Goal: Task Accomplishment & Management: Manage account settings

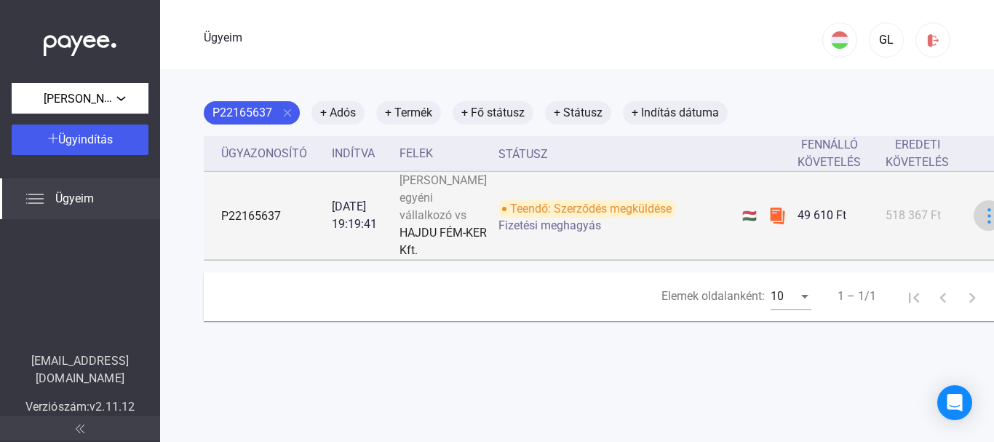
click at [982, 223] on img at bounding box center [989, 215] width 15 height 15
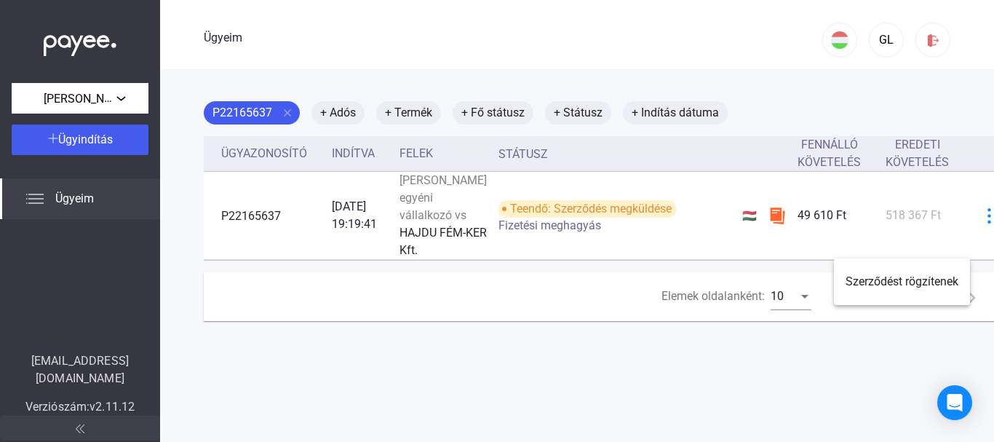
click at [801, 110] on div at bounding box center [497, 221] width 994 height 442
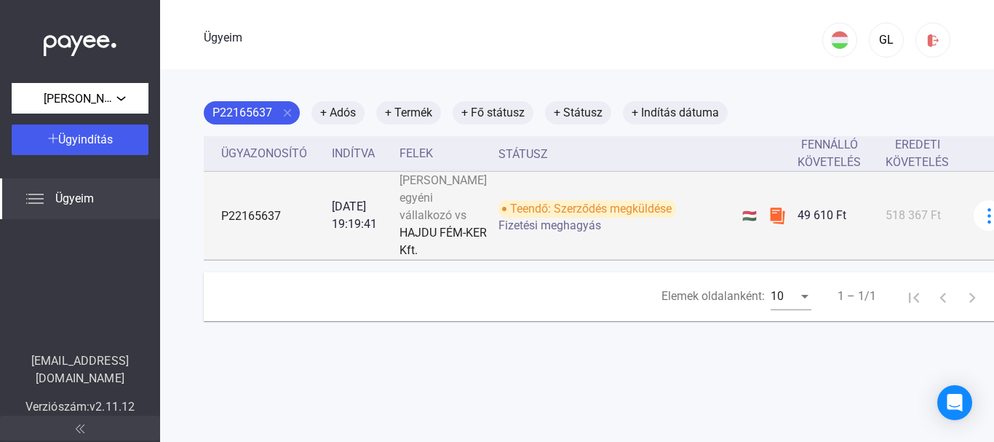
click at [769, 224] on img at bounding box center [777, 215] width 17 height 17
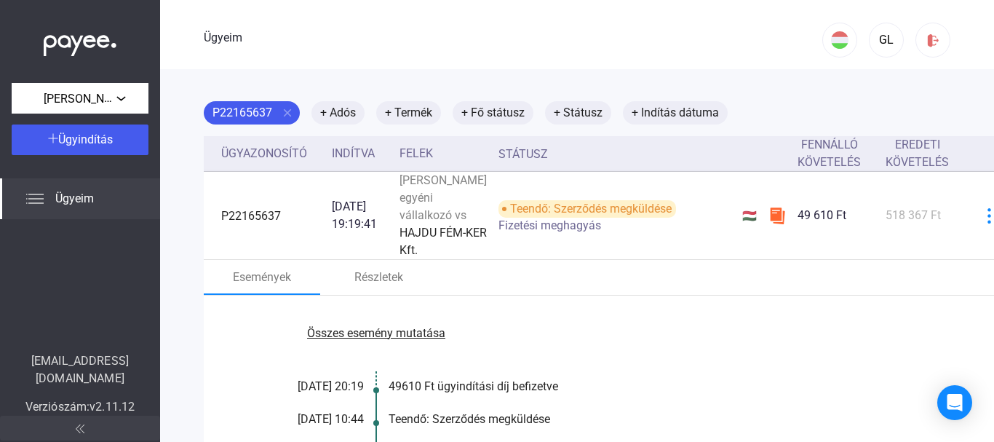
click at [79, 192] on font "Ügyeim" at bounding box center [74, 198] width 39 height 14
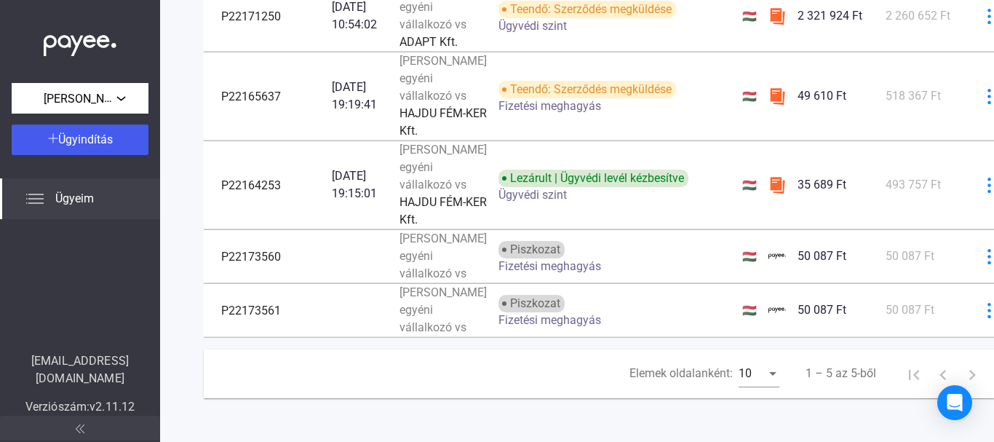
scroll to position [410, 0]
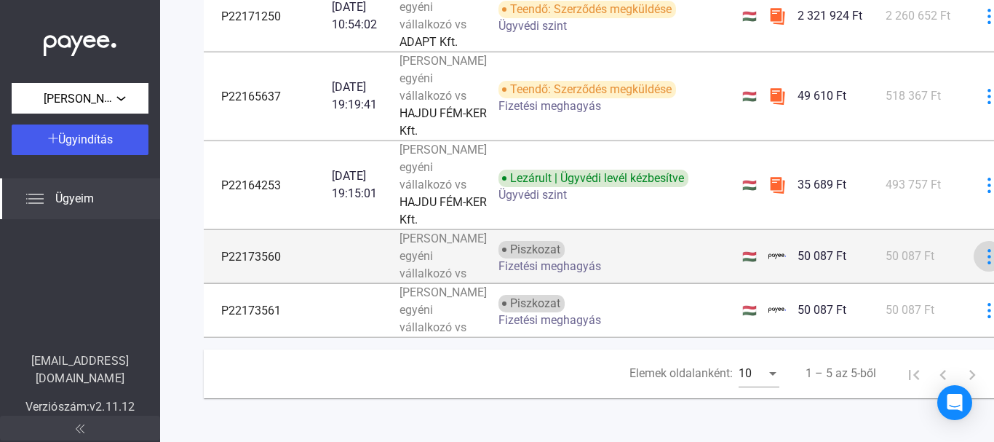
click at [982, 249] on img at bounding box center [989, 256] width 15 height 15
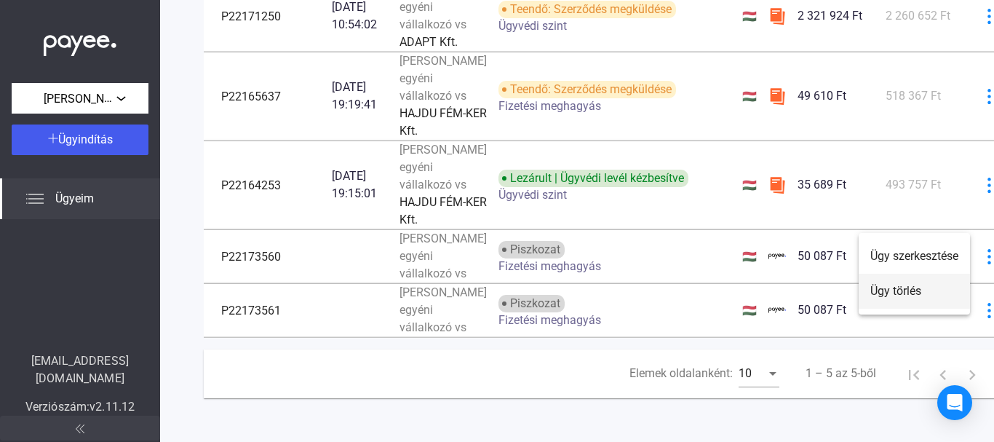
click at [911, 290] on font "Ügy törlés" at bounding box center [895, 291] width 51 height 14
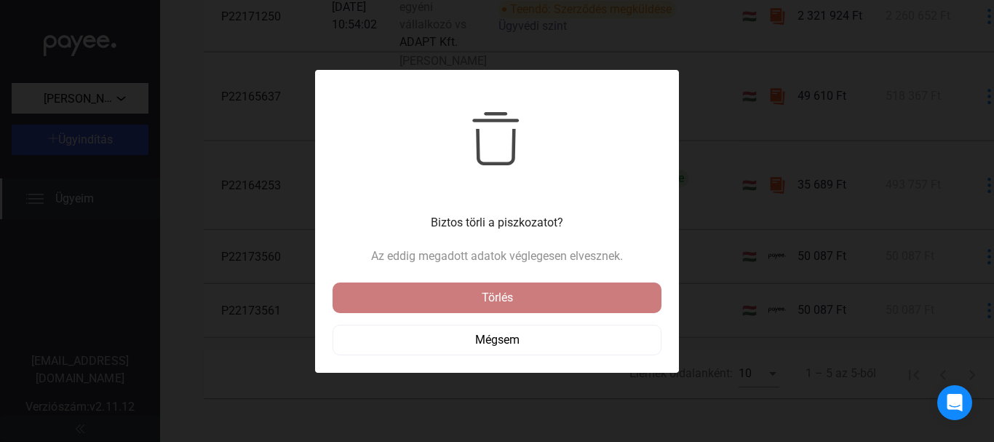
click at [611, 285] on button "Törlés" at bounding box center [497, 297] width 329 height 31
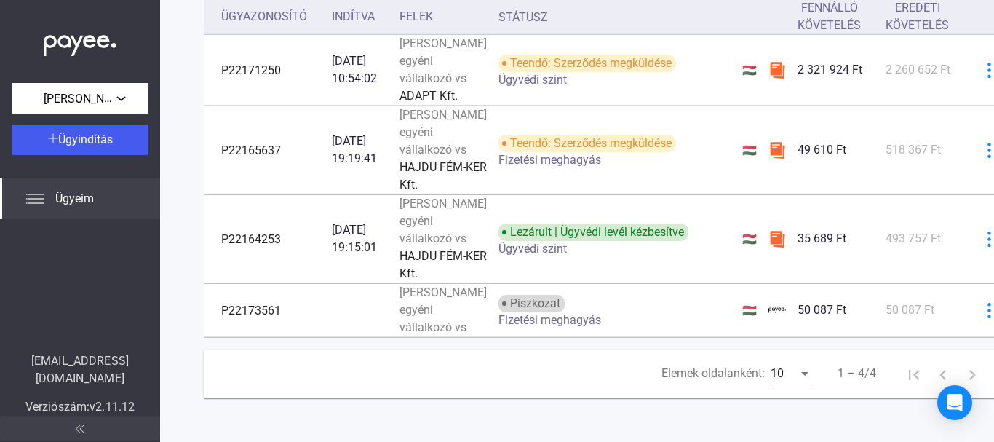
scroll to position [314, 0]
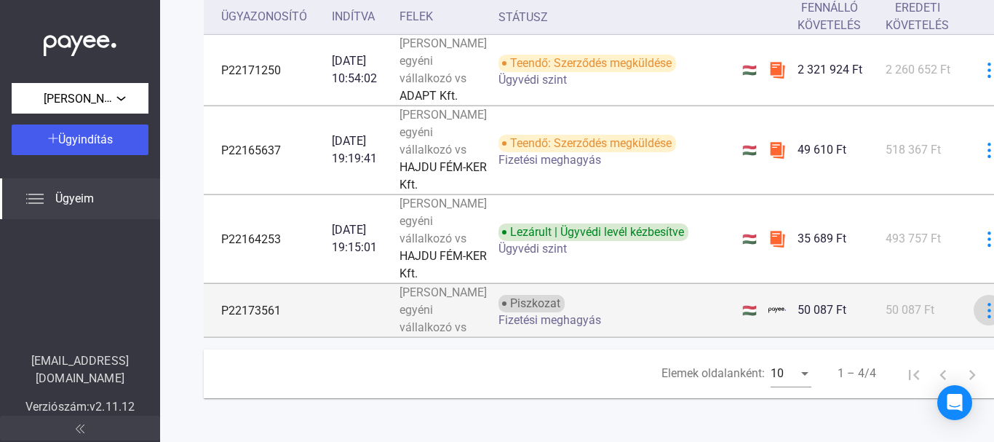
click at [974, 300] on button at bounding box center [989, 310] width 31 height 31
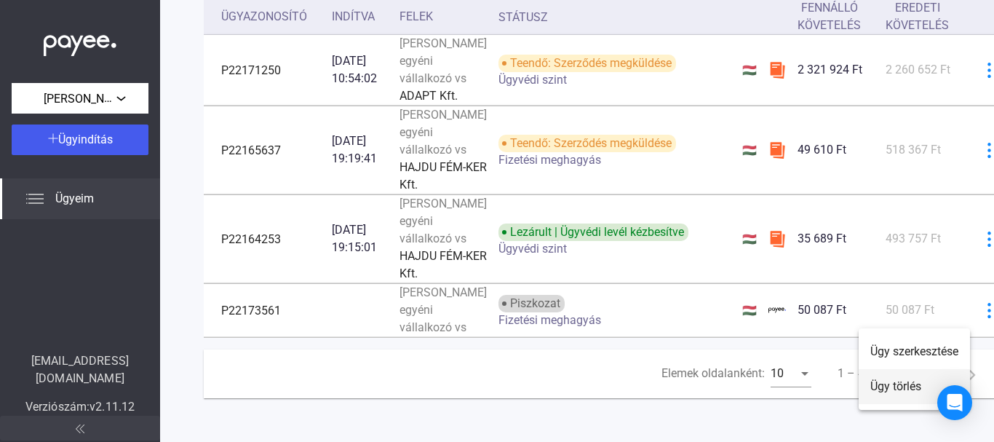
click at [905, 388] on font "Ügy törlés" at bounding box center [895, 386] width 51 height 14
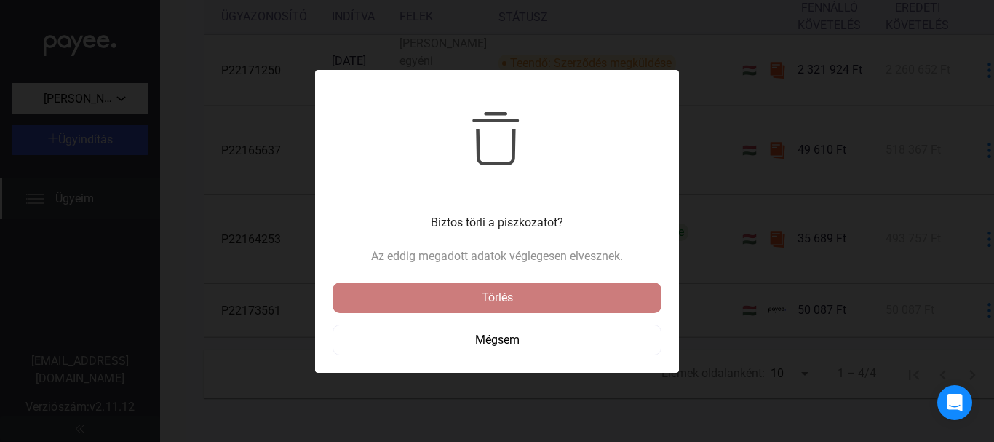
click at [638, 303] on div "Törlés" at bounding box center [497, 297] width 320 height 17
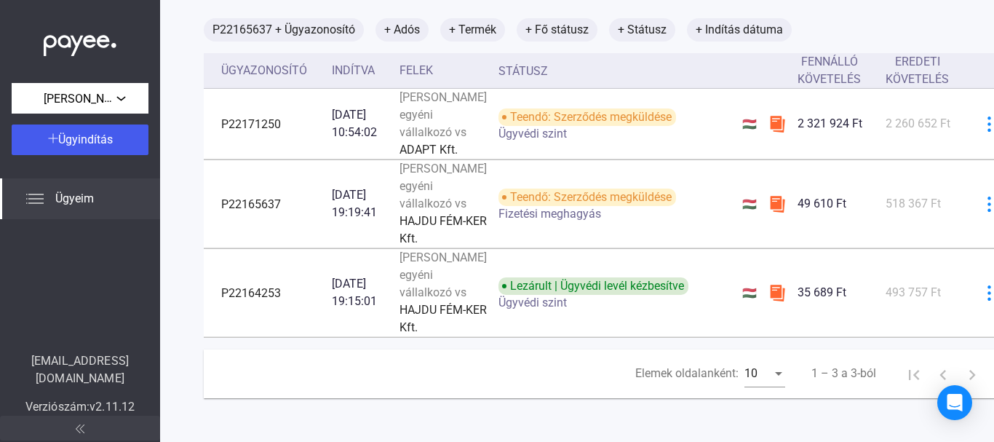
scroll to position [185, 0]
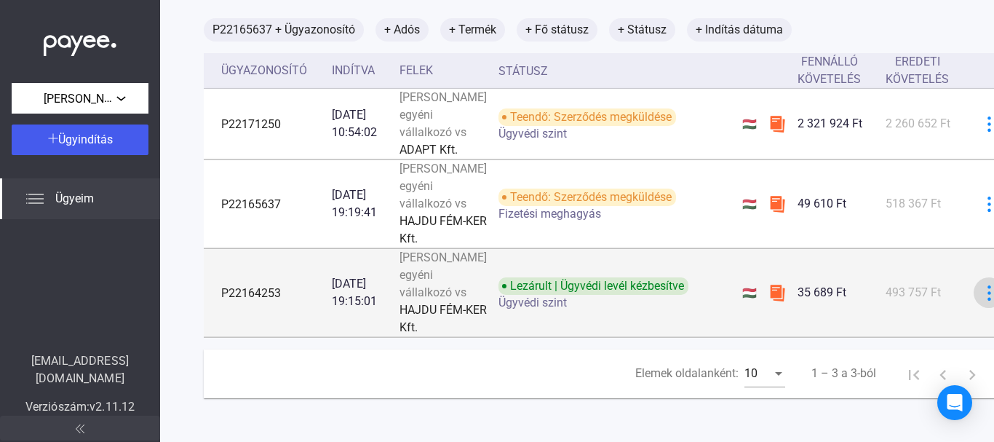
click at [982, 301] on img at bounding box center [989, 292] width 15 height 15
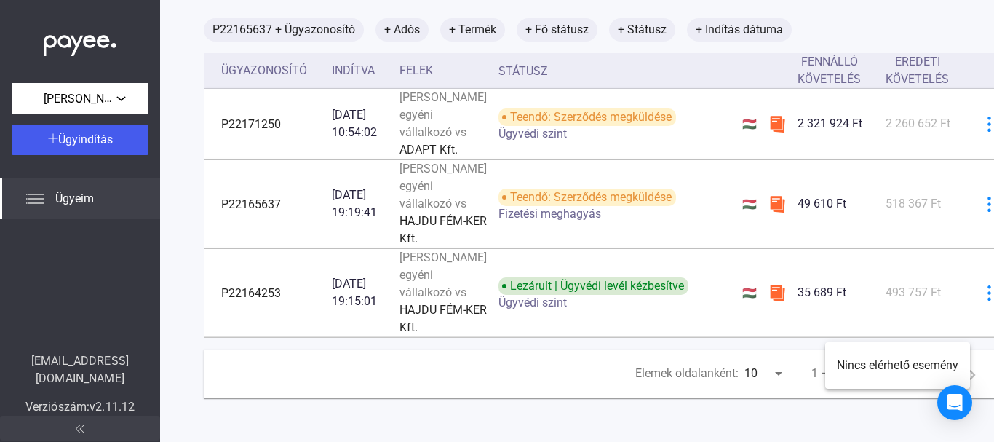
drag, startPoint x: 990, startPoint y: 282, endPoint x: 993, endPoint y: 332, distance: 50.3
click at [993, 332] on div at bounding box center [497, 221] width 994 height 442
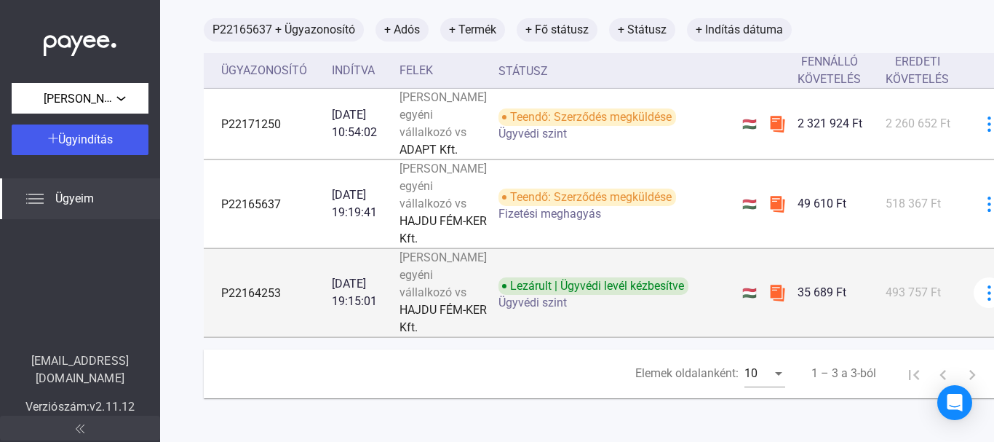
drag, startPoint x: 543, startPoint y: 349, endPoint x: 226, endPoint y: 320, distance: 317.9
click at [226, 320] on tr "P22164253 [DATE] 19:15:01 [PERSON_NAME] egyéni vállalkozó vs HAJDU FÉM-[PERSON_…" at bounding box center [613, 293] width 818 height 88
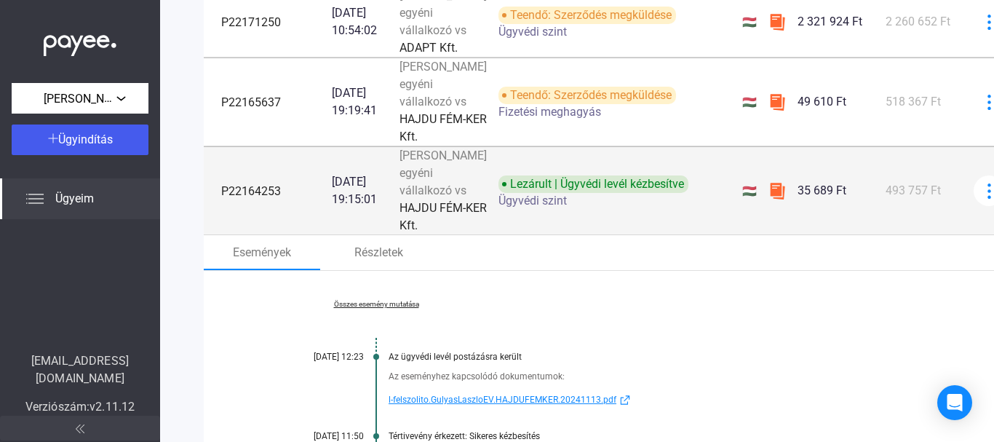
click at [271, 235] on td "P22164253" at bounding box center [265, 191] width 122 height 88
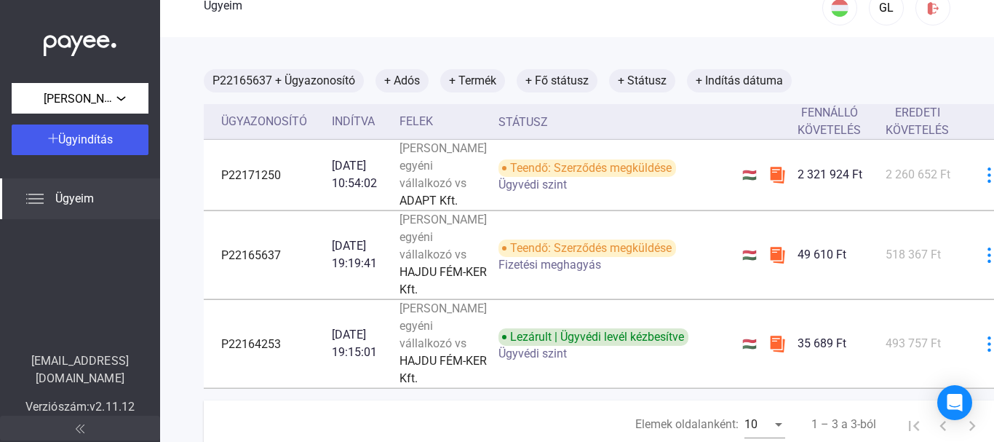
scroll to position [30, 0]
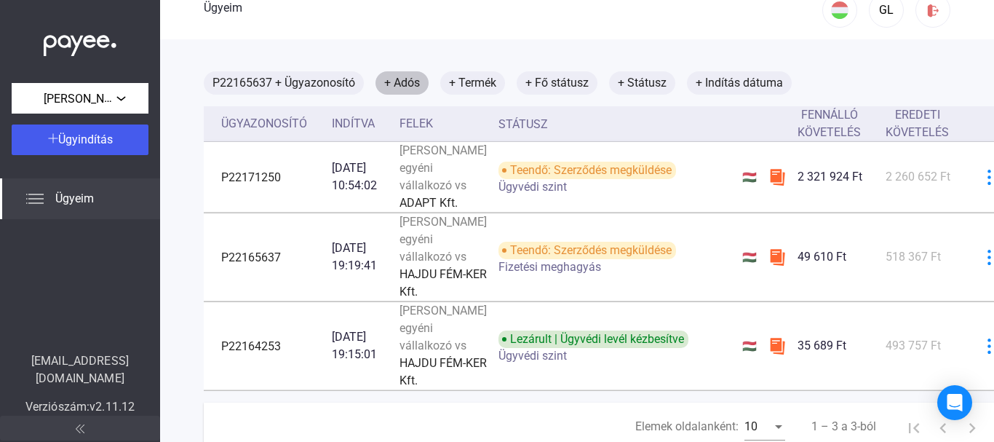
click at [397, 82] on font "+ Adós" at bounding box center [402, 83] width 36 height 14
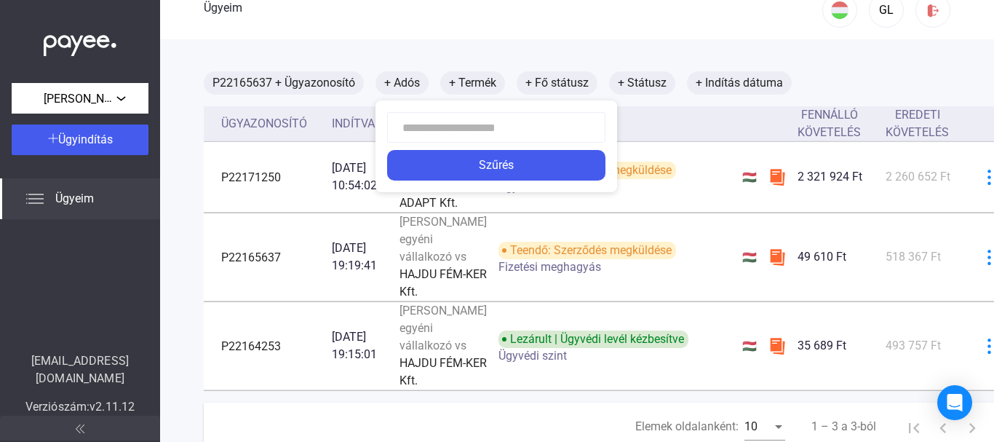
click at [392, 55] on div at bounding box center [497, 221] width 994 height 442
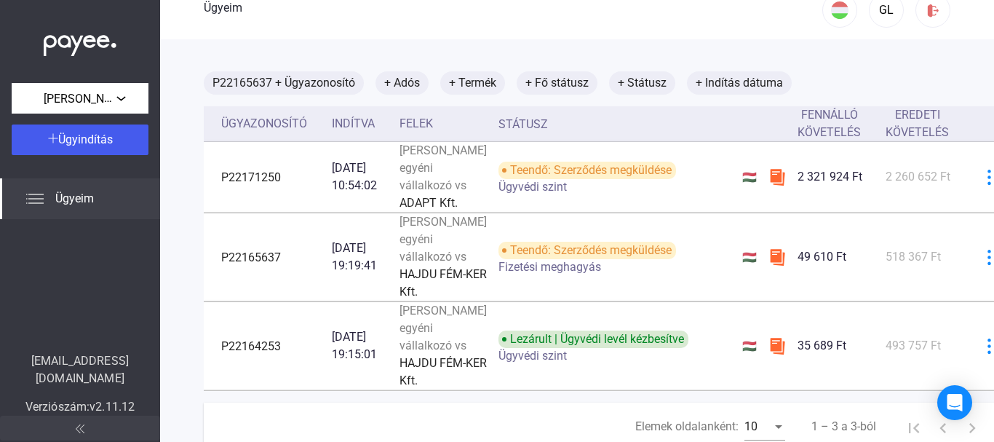
click at [39, 199] on img at bounding box center [34, 198] width 17 height 17
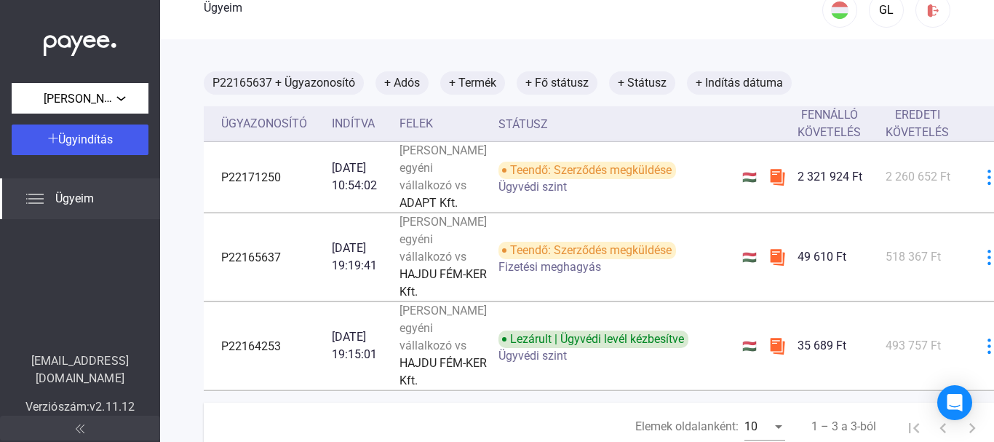
drag, startPoint x: 246, startPoint y: 338, endPoint x: 176, endPoint y: 282, distance: 89.6
click at [176, 282] on main "P22165637 + Ügyazonosító + Adós + Termék + Fő státusz + Státusz + Indítás dátum…" at bounding box center [612, 267] width 905 height 456
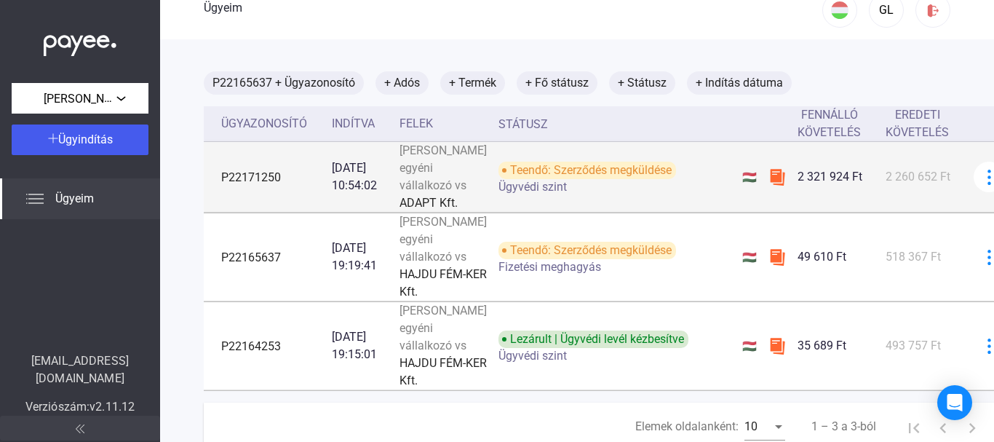
click at [500, 194] on font "Ügyvédi szint" at bounding box center [533, 187] width 68 height 14
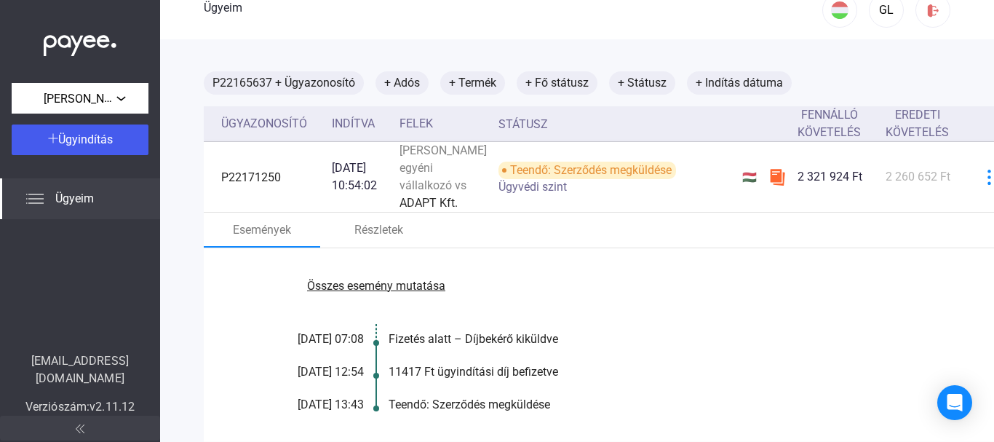
click at [378, 384] on div "Összes esemény mutatása [DATE] 07:08 Fizetés alatt – Díjbekérő kiküldve [DATE] …" at bounding box center [613, 345] width 818 height 194
click at [948, 63] on main "P22165637 + Ügyazonosító + Adós + Termék + Fő státusz + Státusz + Indítás dátum…" at bounding box center [612, 382] width 905 height 686
